Goal: Find specific page/section: Find specific page/section

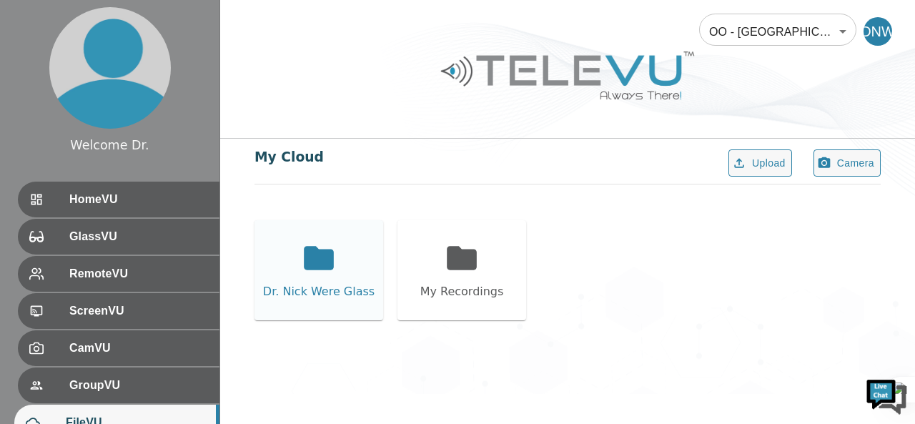
click at [332, 250] on icon at bounding box center [319, 258] width 30 height 24
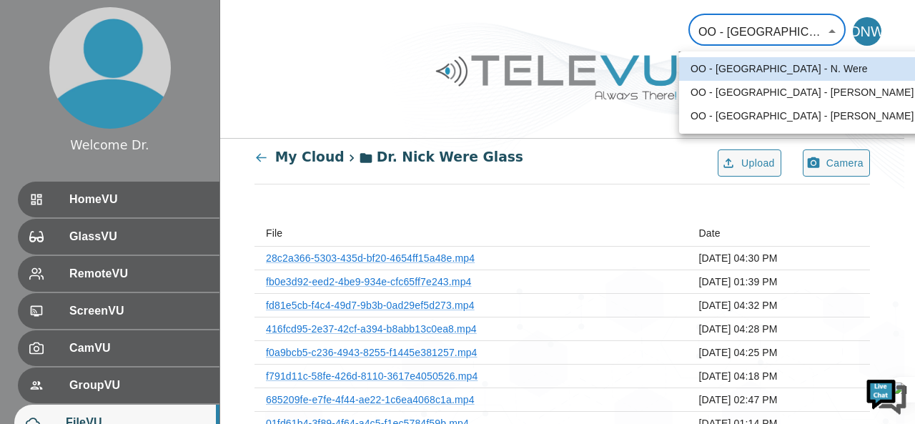
click at [771, 98] on li "OO - Kenya - P. Nthumba [MTRP]" at bounding box center [821, 93] width 284 height 24
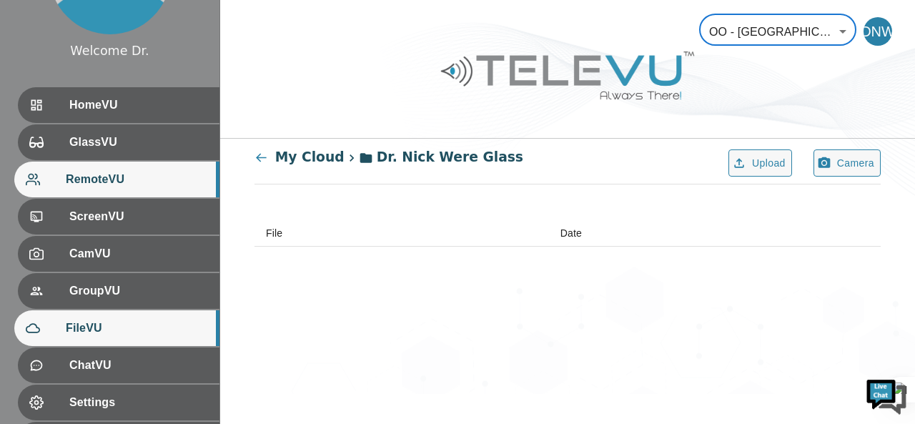
scroll to position [207, 0]
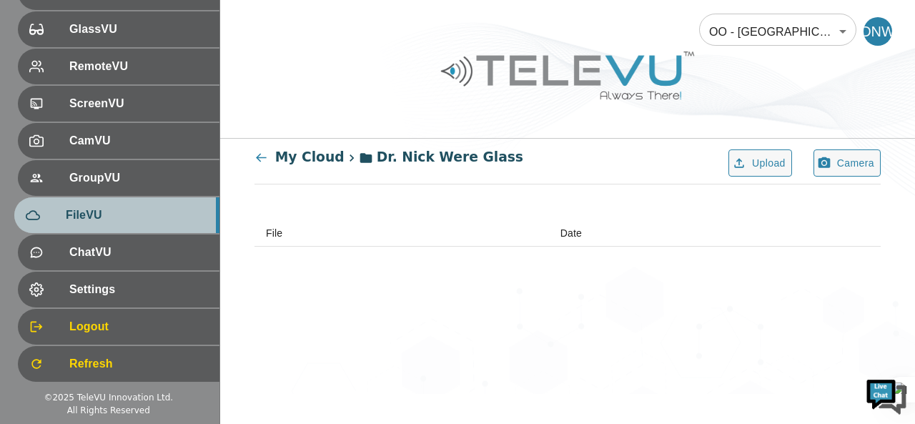
click at [89, 220] on span "FileVU" at bounding box center [137, 215] width 142 height 17
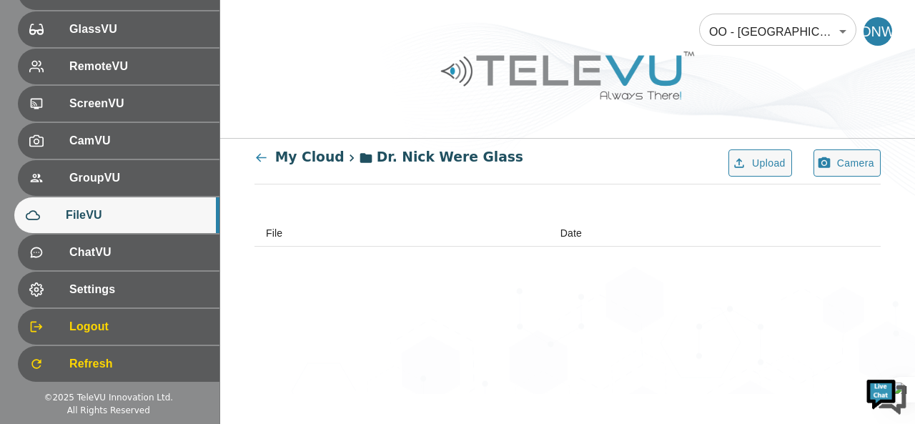
click at [776, 33] on body "Welcome Dr. HomeVU GlassVU RemoteVU ScreenVU CamVU GroupVU FileVU ChatVU Settin…" at bounding box center [457, 197] width 915 height 394
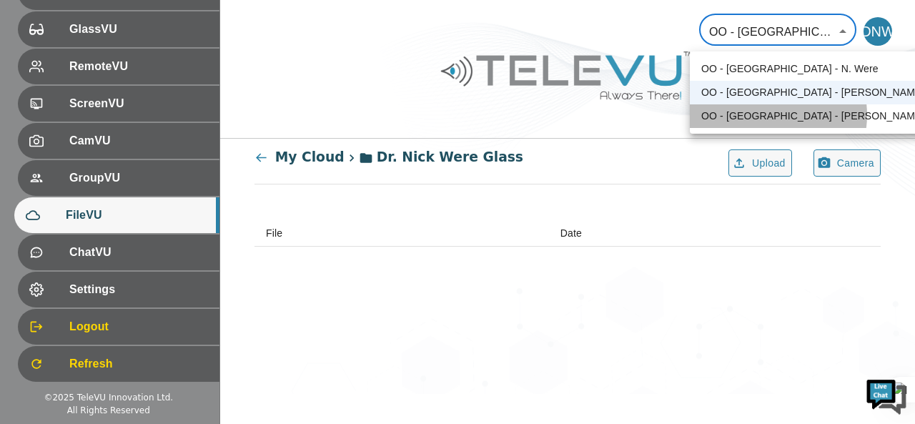
click at [764, 115] on li "OO - Kenya - P. Odhiambo" at bounding box center [832, 116] width 284 height 24
type input "188"
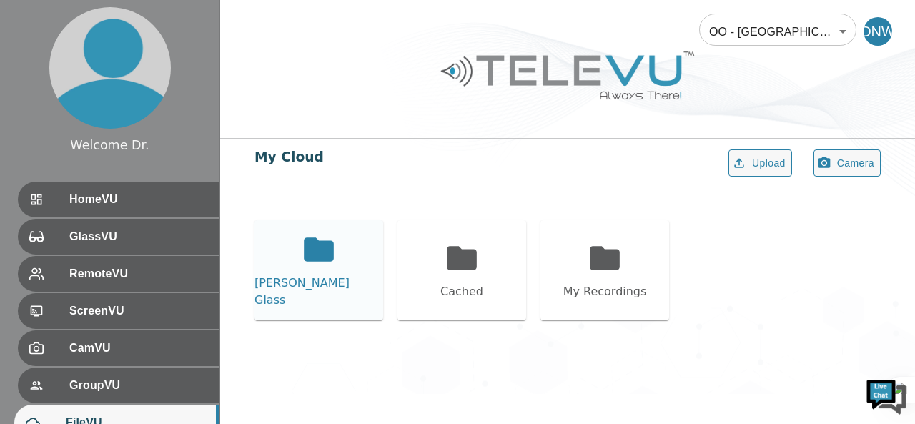
click at [322, 261] on icon at bounding box center [319, 249] width 30 height 24
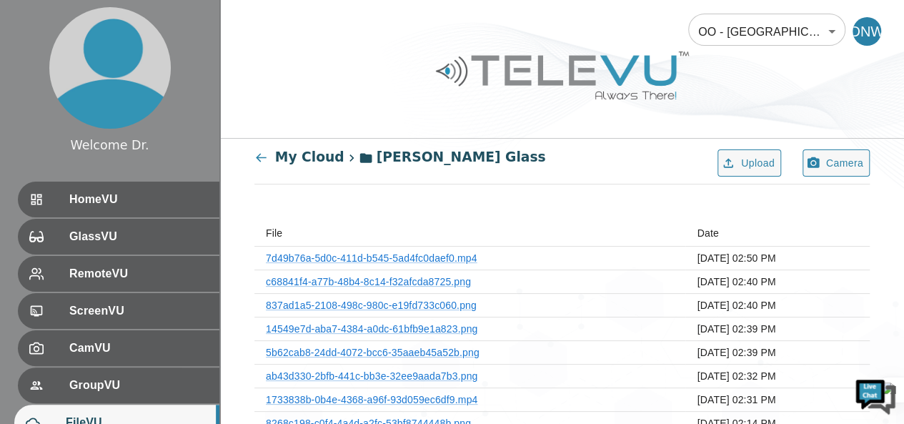
click at [691, 209] on div "My Cloud Phoebe Odhiambo Glass Upload Camera File Date 7d49b76a-5d0c-411d-b545-…" at bounding box center [562, 340] width 684 height 403
click at [783, 31] on body "Welcome Dr. HomeVU GlassVU RemoteVU ScreenVU CamVU GroupVU FileVU ChatVU Settin…" at bounding box center [452, 270] width 904 height 541
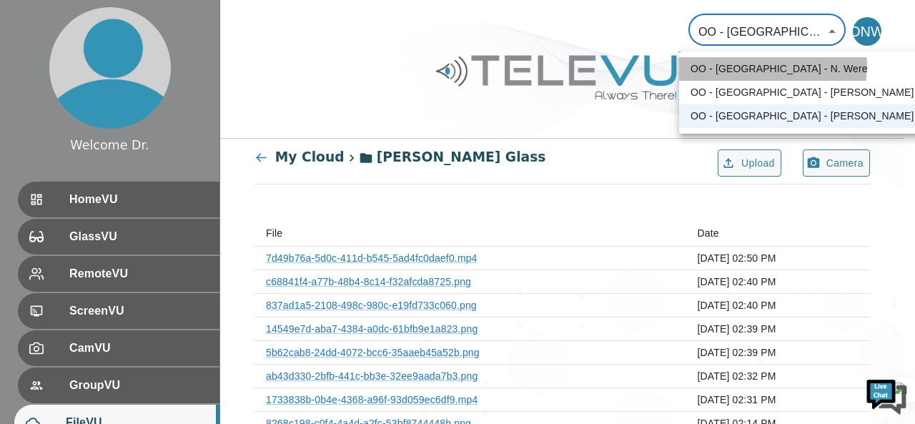
click at [772, 66] on li "OO - [GEOGRAPHIC_DATA] - N. Were" at bounding box center [821, 69] width 284 height 24
type input "187"
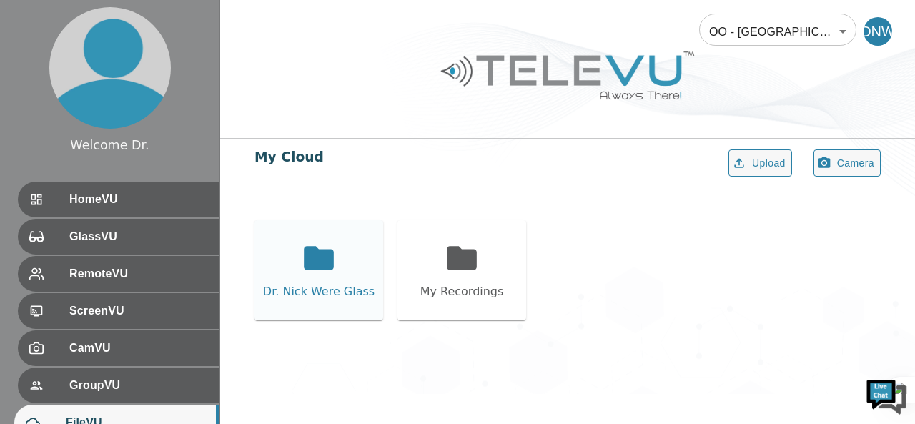
click at [352, 287] on div "Dr. Nick Were Glass" at bounding box center [319, 291] width 112 height 17
